Goal: Use online tool/utility: Use online tool/utility

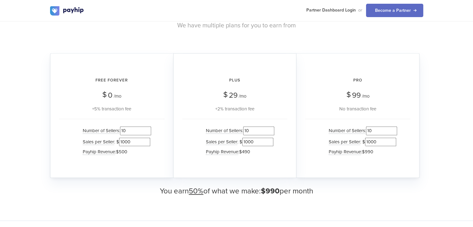
scroll to position [586, 0]
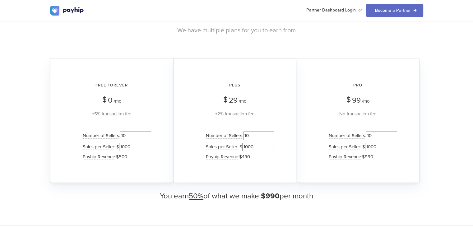
click at [370, 135] on input "10" at bounding box center [381, 136] width 31 height 8
click at [368, 144] on input "1000" at bounding box center [380, 147] width 31 height 8
type input "000"
click at [246, 146] on input "1000" at bounding box center [257, 147] width 31 height 8
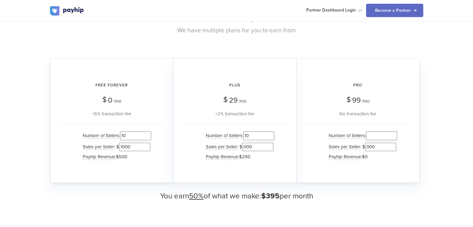
type input "000"
click at [247, 137] on input "10" at bounding box center [258, 136] width 31 height 8
type input "0"
click at [187, 151] on div "Number of Sellers : 0 Sales per Seller : $ 000 Payhip Revenue : $0" at bounding box center [234, 147] width 105 height 46
drag, startPoint x: 124, startPoint y: 137, endPoint x: 133, endPoint y: 135, distance: 9.2
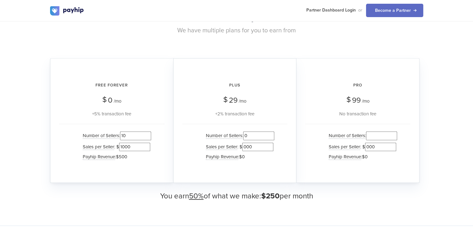
click at [133, 135] on input "10" at bounding box center [135, 136] width 31 height 8
type input "1"
click at [148, 116] on div "+5% transaction fee" at bounding box center [112, 113] width 106 height 7
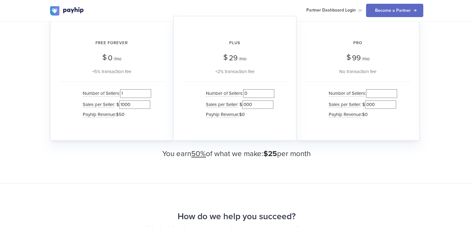
scroll to position [632, 0]
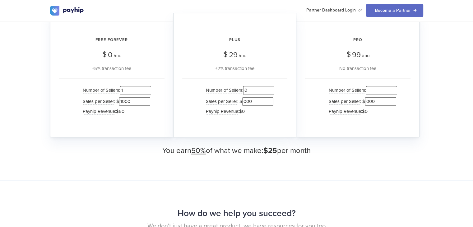
click at [132, 92] on input "1" at bounding box center [135, 90] width 31 height 8
type input "500"
click at [161, 87] on div "Number of Sellers : 500 Sales per Seller : $ 1000 Payhip Revenue : $25,000" at bounding box center [112, 101] width 106 height 46
drag, startPoint x: 129, startPoint y: 101, endPoint x: 119, endPoint y: 102, distance: 10.7
click at [119, 102] on input "1000" at bounding box center [134, 101] width 31 height 8
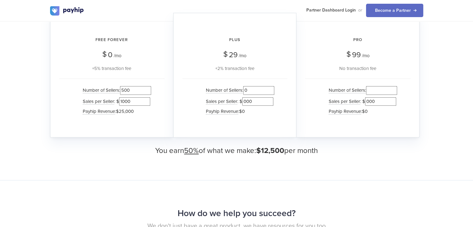
click at [177, 73] on div "Plus $ 29 /mo +2% transaction fee Number of Sellers : 0 Sales per Seller : $ 00…" at bounding box center [234, 75] width 123 height 125
drag, startPoint x: 263, startPoint y: 149, endPoint x: 284, endPoint y: 150, distance: 21.2
click at [284, 150] on span "$12,500" at bounding box center [271, 150] width 28 height 9
click at [247, 91] on input "0" at bounding box center [258, 90] width 31 height 8
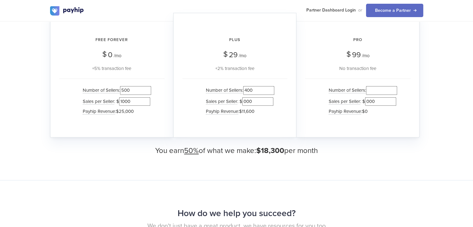
type input "400"
click at [243, 100] on input "000" at bounding box center [257, 101] width 31 height 8
drag, startPoint x: 254, startPoint y: 100, endPoint x: 243, endPoint y: 101, distance: 11.0
click at [243, 101] on input "1000" at bounding box center [257, 101] width 31 height 8
type input "1000"
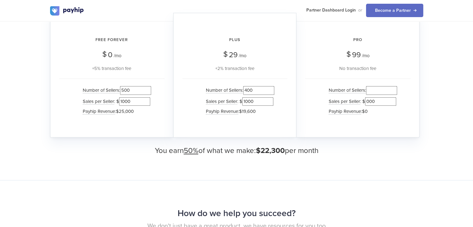
click at [263, 151] on span "$22,300" at bounding box center [270, 150] width 29 height 9
drag, startPoint x: 263, startPoint y: 151, endPoint x: 285, endPoint y: 149, distance: 21.9
click at [285, 149] on span "$22,300" at bounding box center [270, 150] width 29 height 9
click at [372, 90] on input "number" at bounding box center [381, 90] width 31 height 8
type input "250"
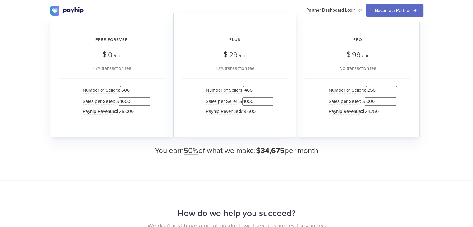
click at [367, 101] on input "000" at bounding box center [380, 101] width 31 height 8
type input "1000"
click at [312, 105] on div "Number of Sellers : 250 Sales per Seller : $ 1000 Payhip Revenue : $24,750" at bounding box center [358, 101] width 106 height 46
drag, startPoint x: 262, startPoint y: 150, endPoint x: 286, endPoint y: 151, distance: 24.6
click at [286, 151] on h3 "You earn 50% of what we make: $34,675 per month" at bounding box center [237, 151] width 374 height 8
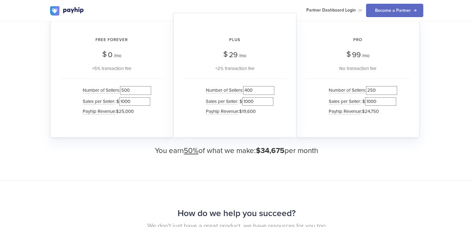
click at [286, 151] on h3 "You earn 50% of what we make: $34,675 per month" at bounding box center [237, 151] width 374 height 8
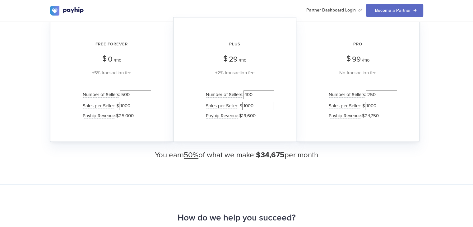
scroll to position [628, 0]
click at [122, 94] on input "500" at bounding box center [135, 95] width 31 height 8
type input "1500"
click at [181, 92] on div "Plus $ 29 /mo +2% transaction fee Number of Sellers : 400 Sales per Seller : $ …" at bounding box center [234, 79] width 123 height 125
click at [248, 96] on input "400" at bounding box center [258, 95] width 31 height 8
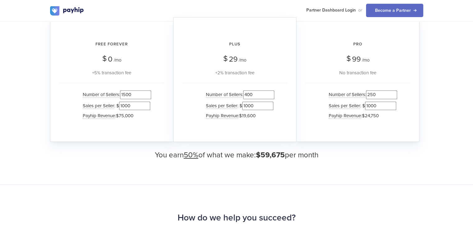
click at [248, 96] on input "400" at bounding box center [258, 95] width 31 height 8
click at [372, 92] on input "250" at bounding box center [381, 95] width 31 height 8
click at [129, 97] on input "1500" at bounding box center [135, 95] width 31 height 8
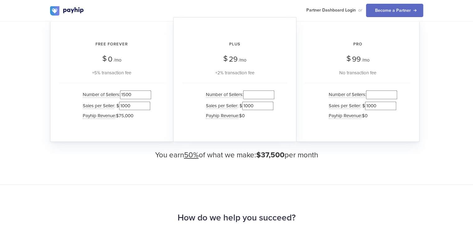
click at [129, 97] on input "1500" at bounding box center [135, 95] width 31 height 8
click at [176, 95] on div "Plus $ 29 /mo +2% transaction fee Number of Sellers : Sales per Seller : $ 1000…" at bounding box center [234, 79] width 123 height 125
click at [128, 94] on input "2500" at bounding box center [135, 95] width 31 height 8
click at [169, 90] on div "Free Forever $ 0 /mo +5% transaction fee Number of Sellers : 5000 Sales per Sel…" at bounding box center [111, 79] width 123 height 125
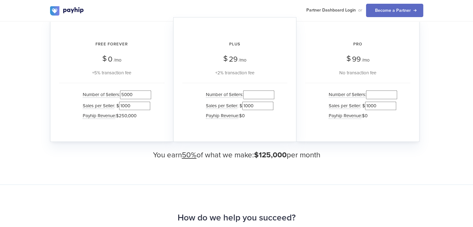
click at [126, 96] on input "5000" at bounding box center [135, 95] width 31 height 8
type input "2"
type input "1000"
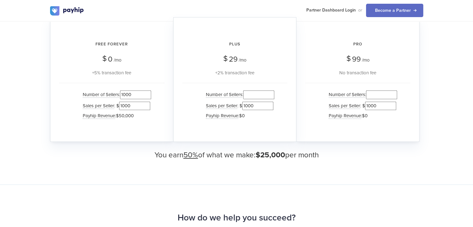
click at [118, 104] on li "Sales per Seller : $ 1000" at bounding box center [116, 106] width 72 height 11
type input "5000"
click at [187, 84] on div "Number of Sellers : Sales per Seller : $ 1000 Payhip Revenue : $0" at bounding box center [234, 106] width 105 height 46
click at [247, 105] on input "1000" at bounding box center [257, 106] width 31 height 8
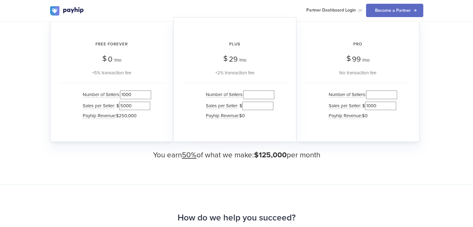
click at [304, 102] on div "Pro $ 99 /mo No transaction fee Number of Sellers : Sales per Seller : $ 1000 P…" at bounding box center [358, 79] width 123 height 125
click at [367, 103] on input "1000" at bounding box center [380, 106] width 31 height 8
click at [307, 99] on div "Number of Sellers : Sales per Seller : $ Payhip Revenue : $0" at bounding box center [358, 106] width 106 height 46
drag, startPoint x: 257, startPoint y: 156, endPoint x: 286, endPoint y: 155, distance: 28.6
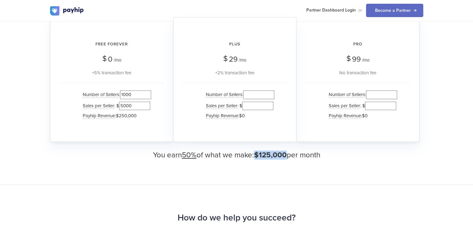
click at [286, 155] on span "$125,000" at bounding box center [270, 155] width 33 height 9
click at [174, 115] on div "Plus $ 29 /mo +2% transaction fee Number of Sellers : Sales per Seller : $ Payh…" at bounding box center [234, 79] width 123 height 125
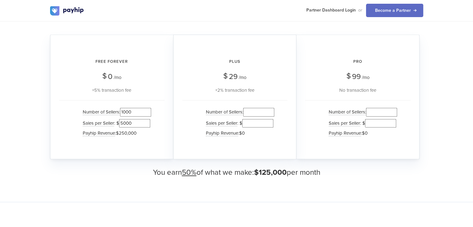
scroll to position [607, 0]
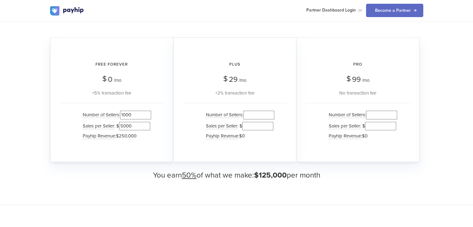
click at [171, 46] on div "Free Forever $ 0 /mo +5% transaction fee Number of Sellers : 1000 Sales per Sel…" at bounding box center [111, 99] width 123 height 125
drag, startPoint x: 120, startPoint y: 135, endPoint x: 140, endPoint y: 135, distance: 20.2
click at [140, 135] on li "Payhip Revenue : $250,000" at bounding box center [116, 136] width 72 height 9
drag, startPoint x: 162, startPoint y: 139, endPoint x: 124, endPoint y: 122, distance: 41.4
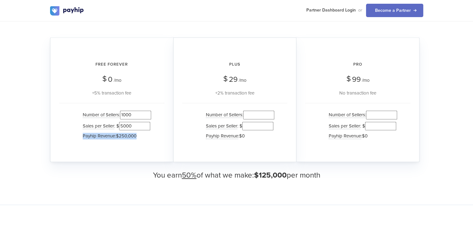
click at [124, 122] on div "Number of Sellers : 1000 Sales per Seller : $ 5000 Payhip Revenue : $250,000" at bounding box center [112, 126] width 106 height 46
click at [168, 142] on div "Free Forever $ 0 /mo +5% transaction fee Number of Sellers : 1000 Sales per Sel…" at bounding box center [111, 99] width 123 height 125
click at [126, 114] on input "1000" at bounding box center [135, 115] width 31 height 8
type input "5000"
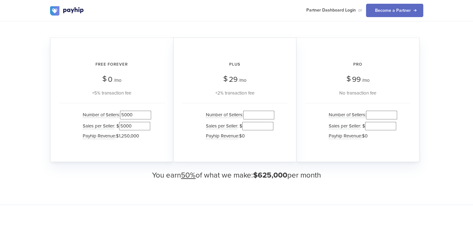
click at [119, 125] on input "5000" at bounding box center [134, 126] width 31 height 8
type input "1000"
click at [190, 120] on div "Number of Sellers : Sales per Seller : $ Payhip Revenue : $0" at bounding box center [234, 126] width 105 height 46
